Goal: Task Accomplishment & Management: Manage account settings

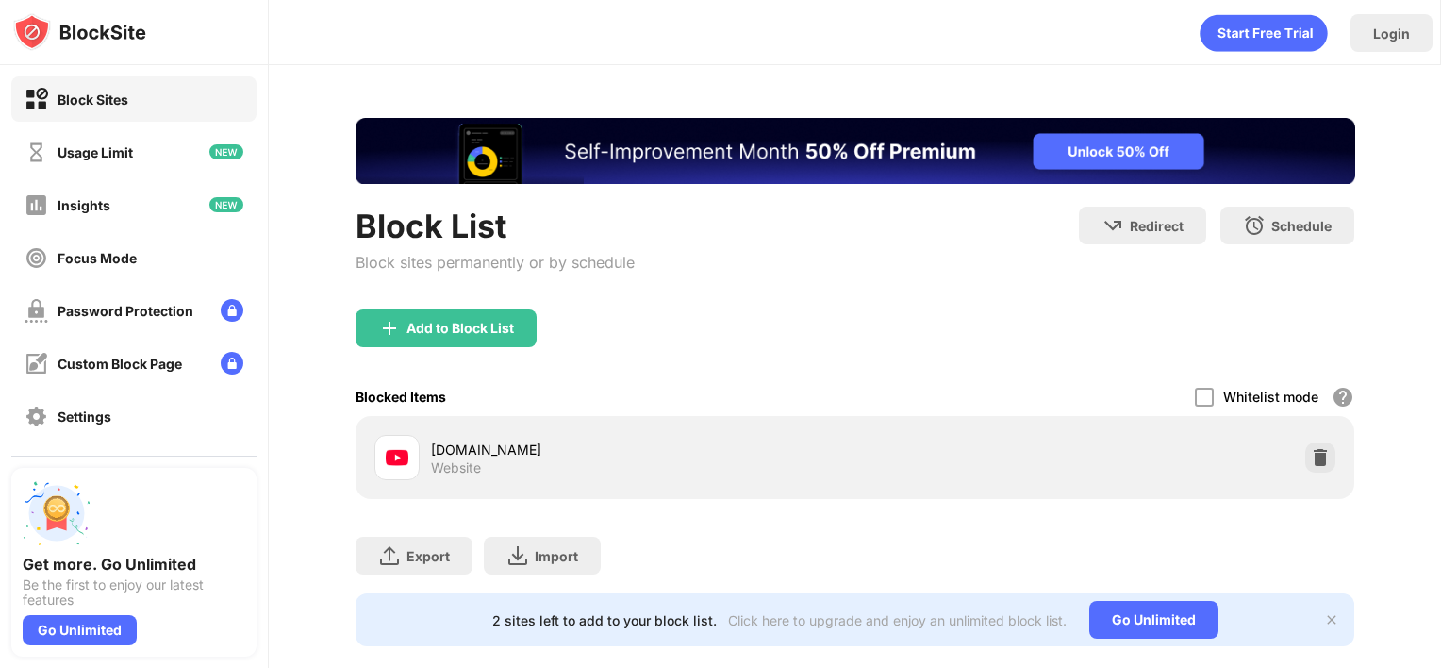
scroll to position [160, 0]
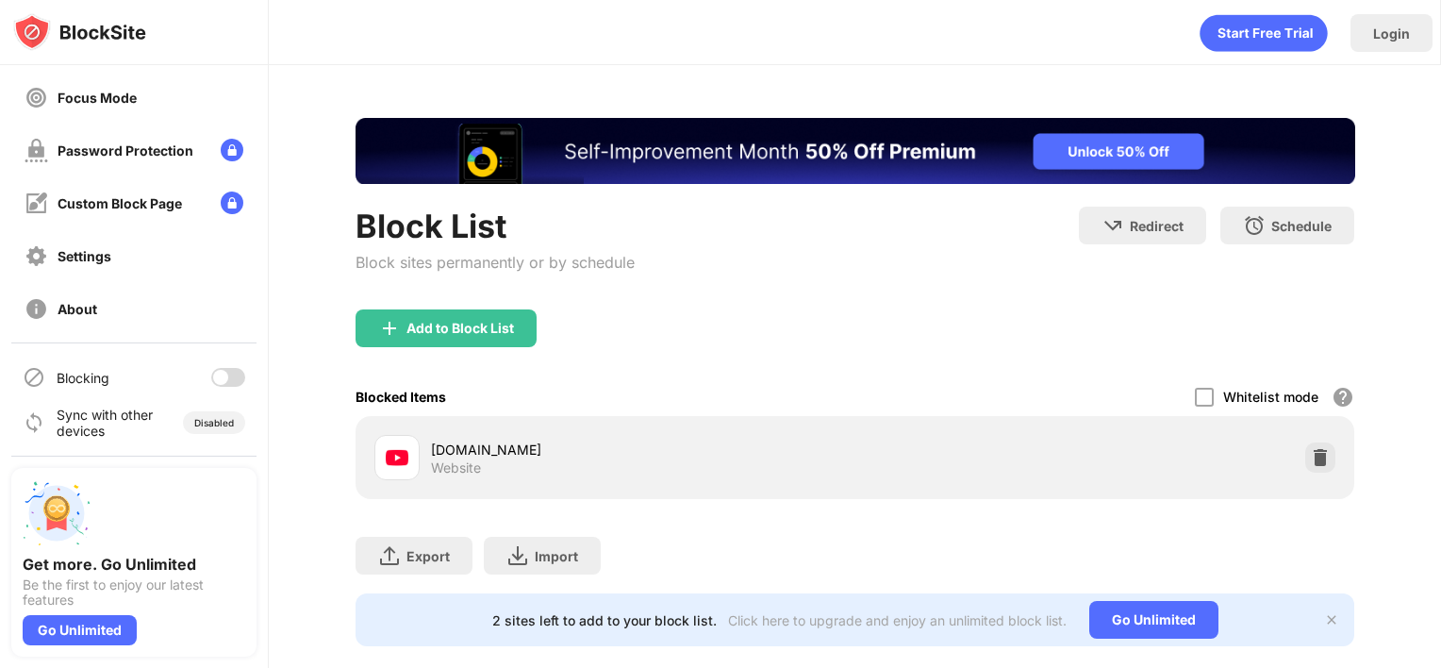
click at [211, 370] on div at bounding box center [228, 377] width 34 height 19
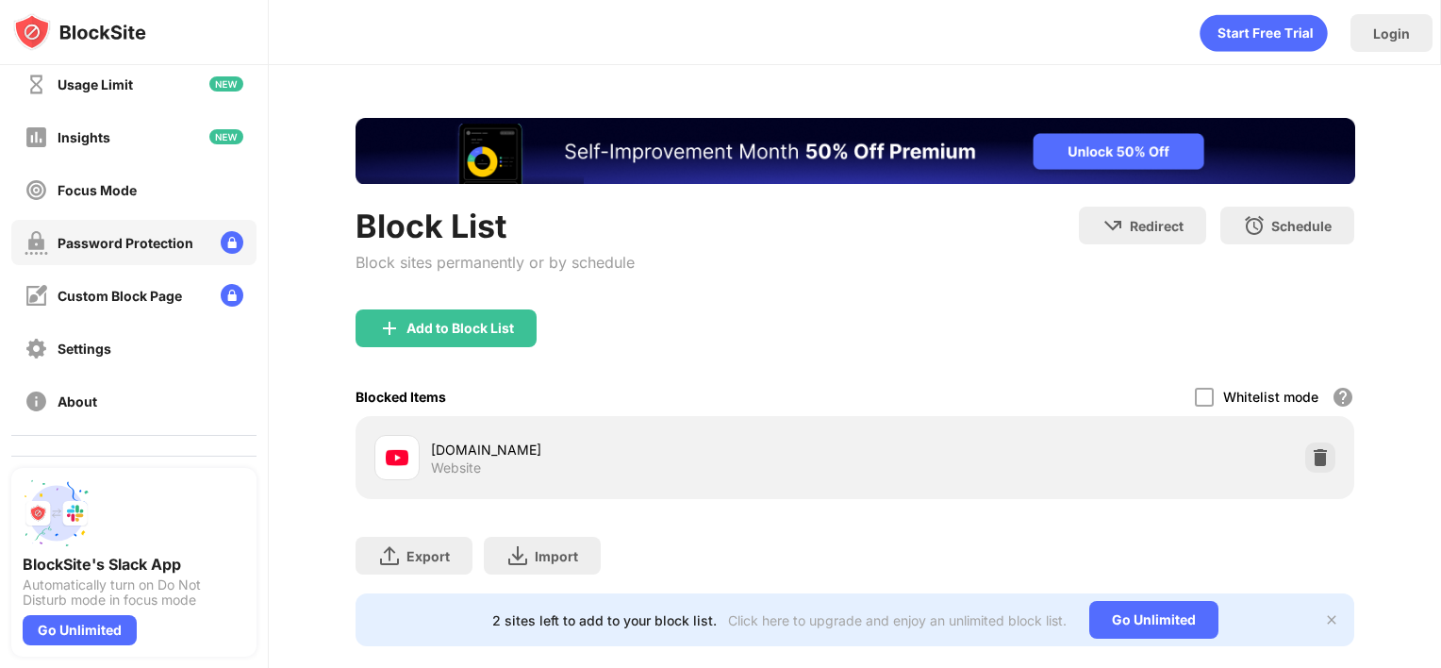
scroll to position [160, 0]
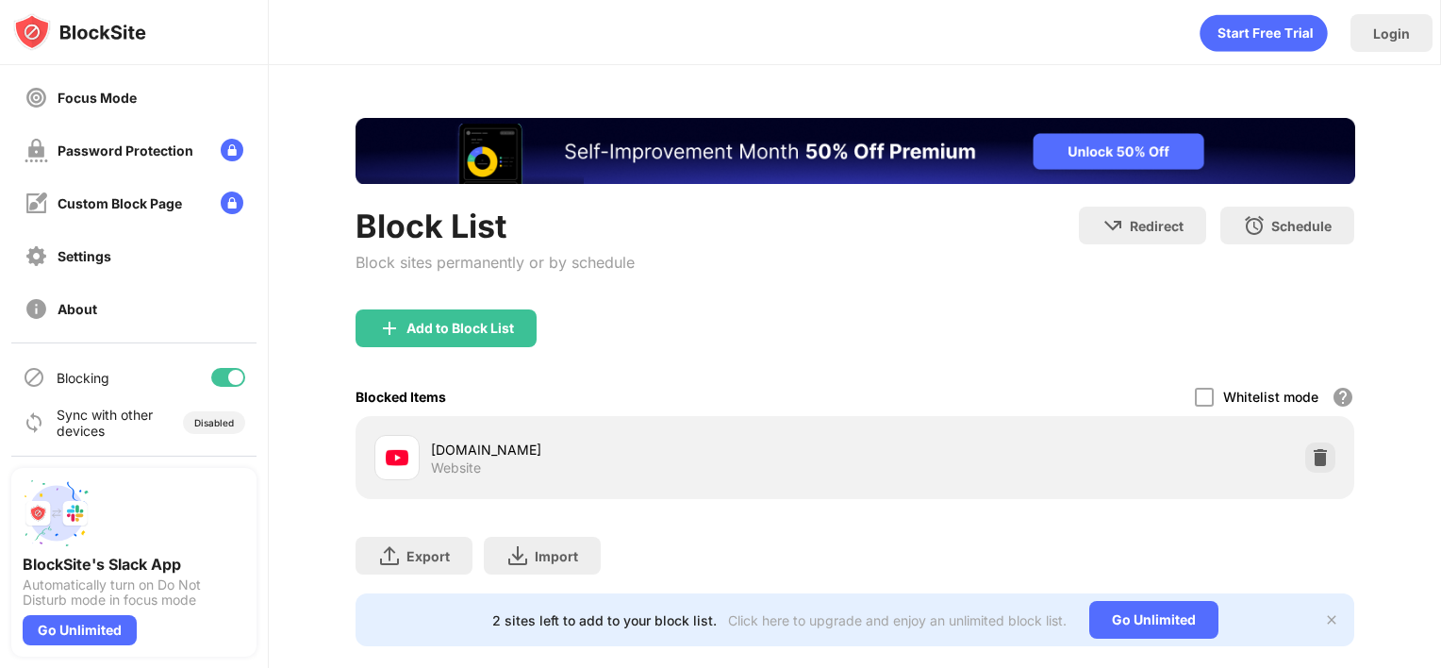
click at [211, 373] on div at bounding box center [228, 377] width 34 height 19
click at [213, 381] on div at bounding box center [228, 377] width 34 height 19
